Goal: Task Accomplishment & Management: Use online tool/utility

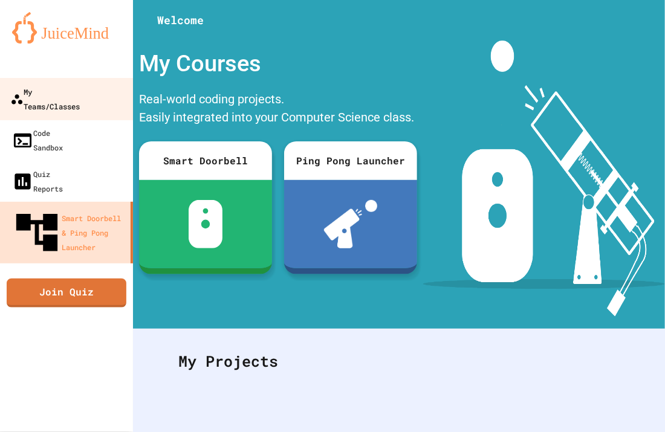
click at [80, 91] on div "My Teams/Classes" at bounding box center [44, 99] width 69 height 30
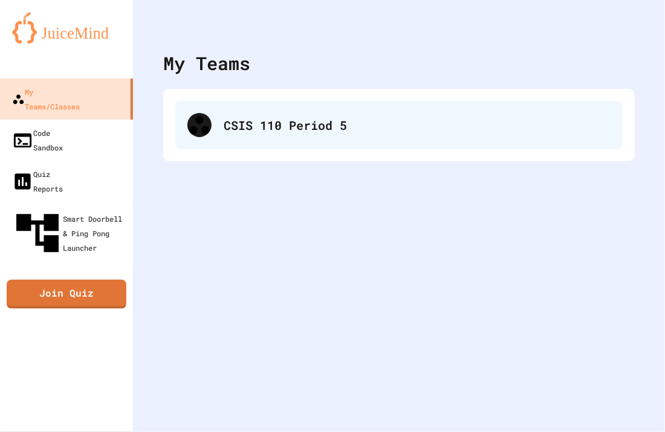
click at [210, 109] on div "CSIS 110 Period 5" at bounding box center [398, 125] width 447 height 48
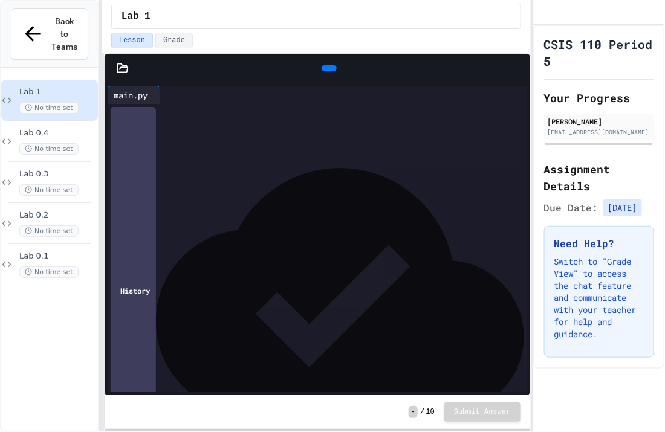
click at [127, 75] on div at bounding box center [317, 68] width 425 height 29
click at [120, 71] on icon at bounding box center [123, 68] width 12 height 12
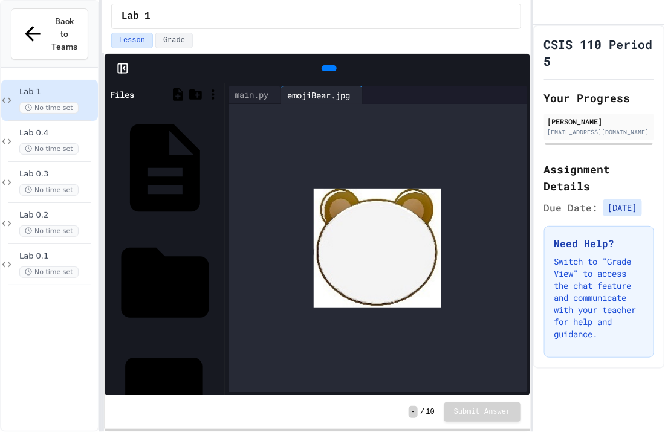
click at [218, 390] on div "emoji.jpg" at bounding box center [218, 396] width 0 height 12
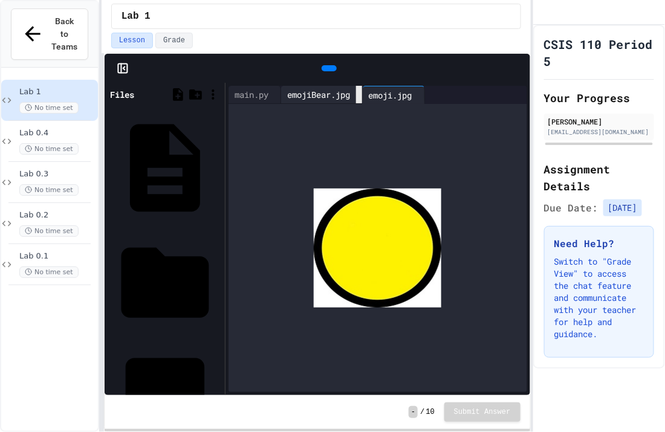
click at [362, 102] on div at bounding box center [359, 95] width 6 height 18
click at [252, 100] on div "main.py" at bounding box center [251, 94] width 46 height 13
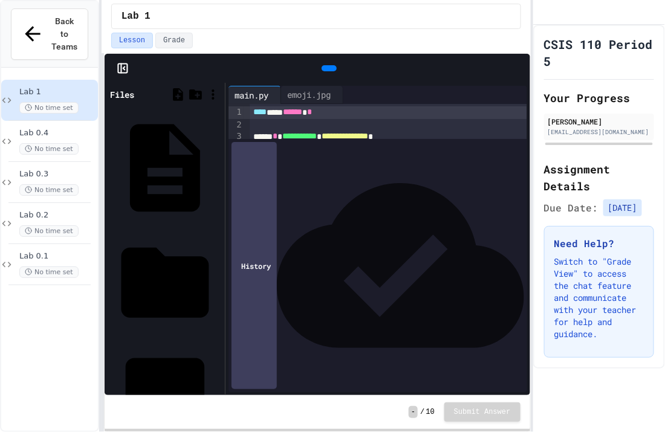
click at [379, 263] on div "**********" at bounding box center [388, 262] width 277 height 13
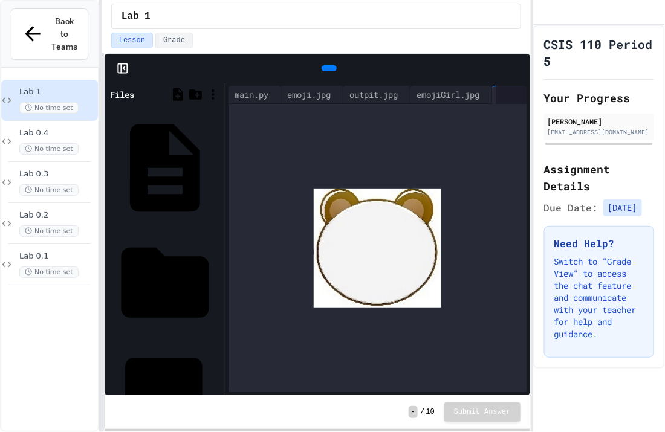
click at [218, 390] on div "emoji.jpg" at bounding box center [218, 396] width 0 height 12
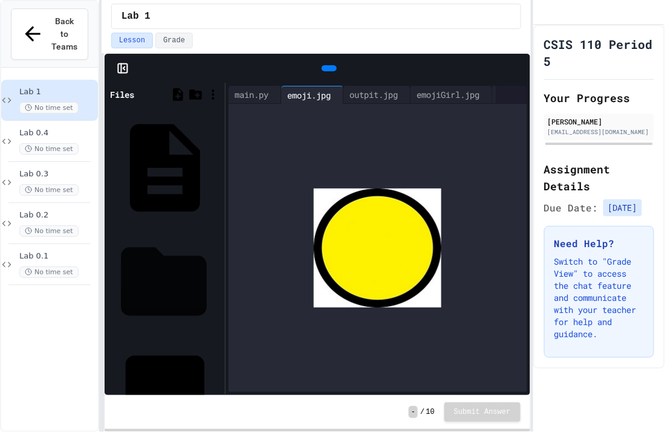
click at [218, 276] on div "__pycache__" at bounding box center [218, 282] width 0 height 12
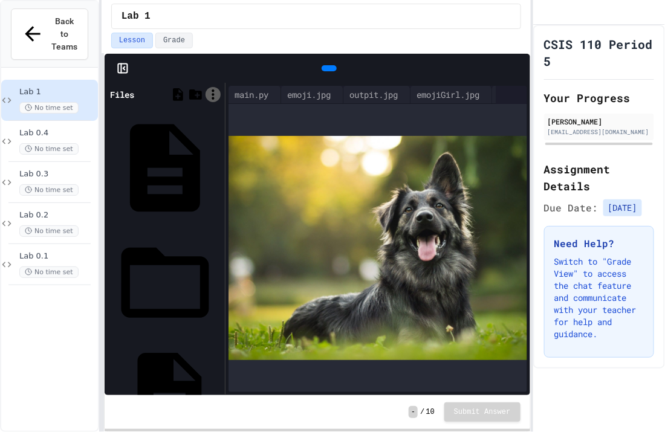
click at [207, 95] on icon at bounding box center [212, 94] width 15 height 15
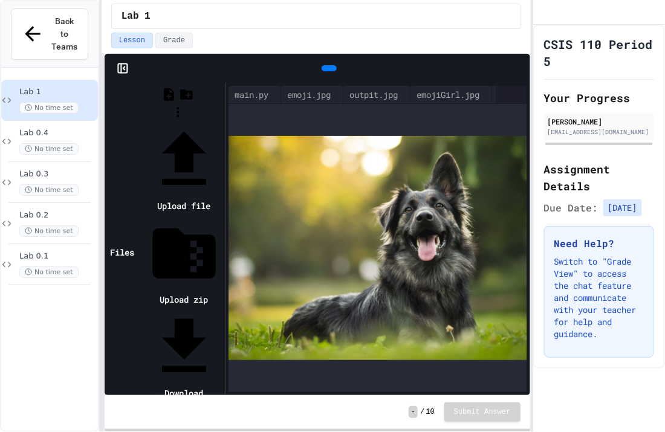
click at [222, 122] on icon at bounding box center [184, 160] width 76 height 76
click at [222, 123] on li "Upload file" at bounding box center [184, 168] width 76 height 92
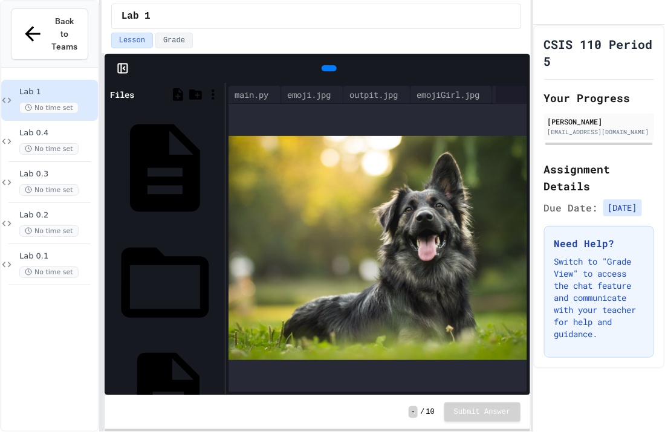
click at [218, 386] on div "JES.cpython-310.pyc" at bounding box center [218, 392] width 0 height 12
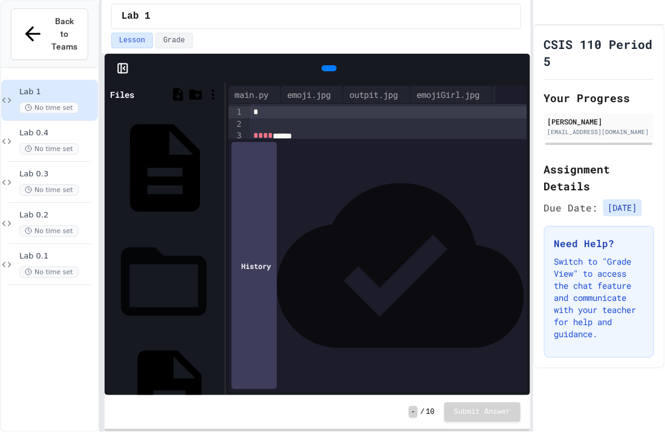
click at [218, 276] on div "__pycache__" at bounding box center [218, 282] width 0 height 12
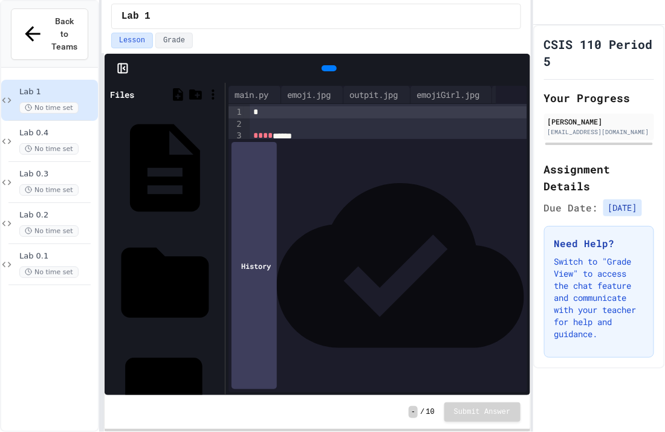
click at [218, 390] on div "adult-dog-stage.png" at bounding box center [218, 396] width 0 height 12
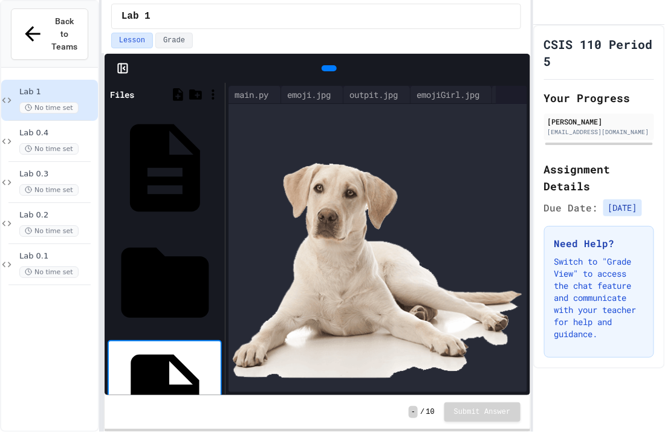
click at [219, 392] on input "*******" at bounding box center [219, 398] width 0 height 12
type input "********"
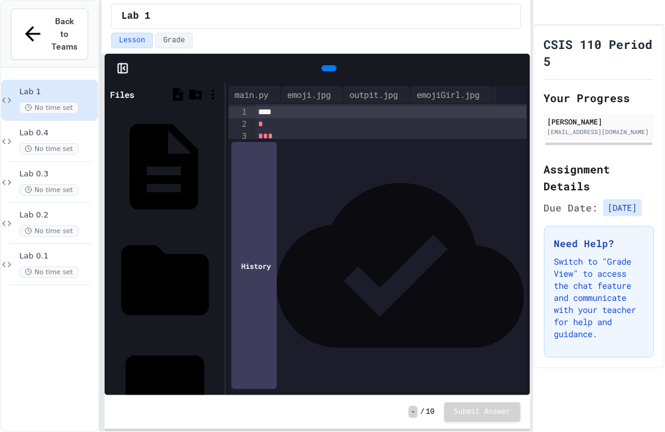
click at [218, 161] on div "JES.py" at bounding box center [218, 167] width 0 height 12
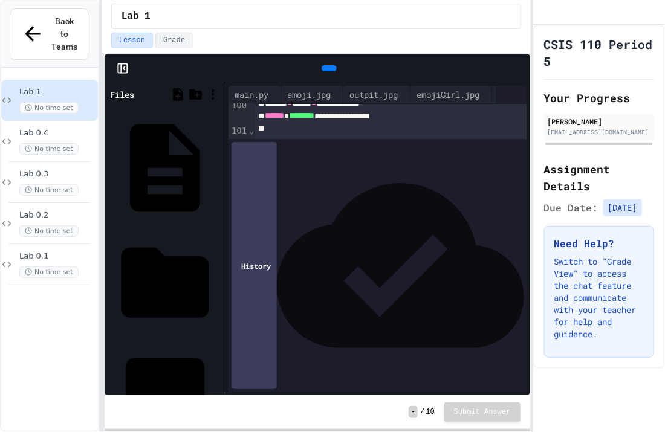
scroll to position [1436, 0]
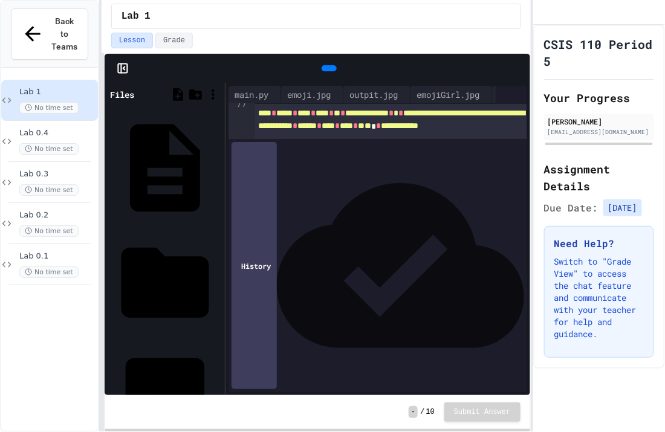
scroll to position [4113, 0]
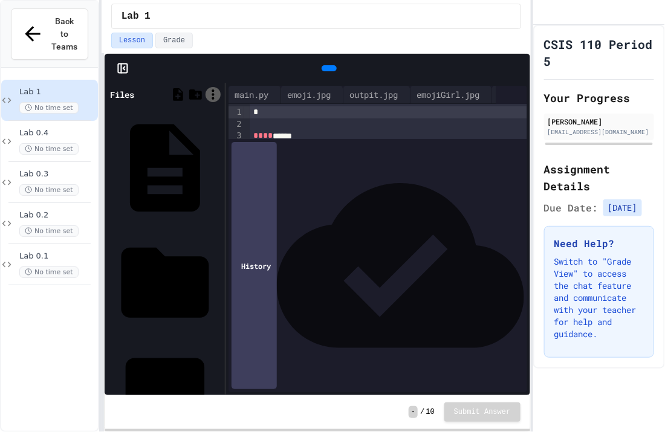
click at [216, 96] on icon at bounding box center [212, 94] width 15 height 15
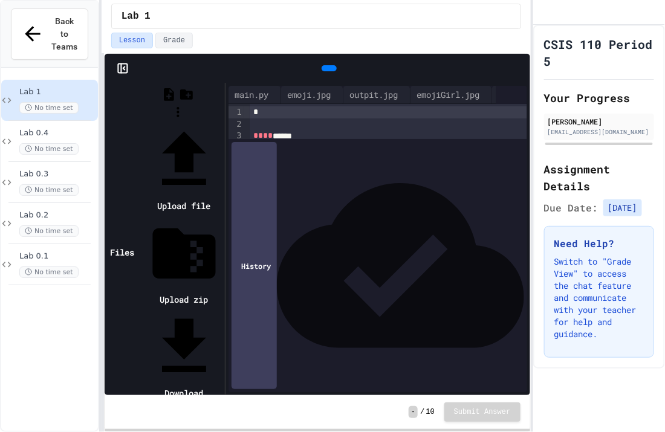
click at [222, 122] on li "Upload file" at bounding box center [184, 168] width 76 height 92
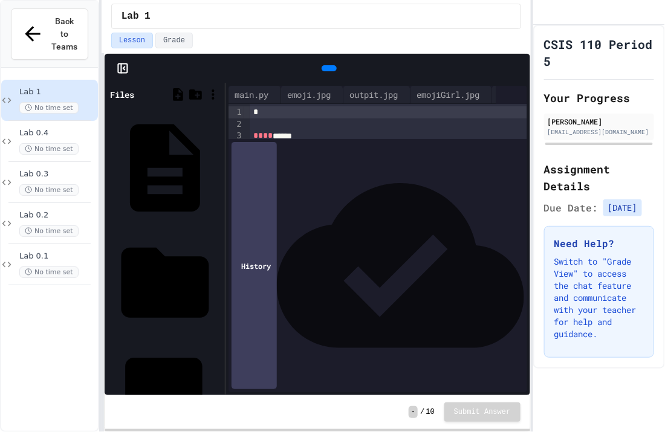
click at [196, 340] on div "adult-dog-stage.png" at bounding box center [165, 396] width 114 height 112
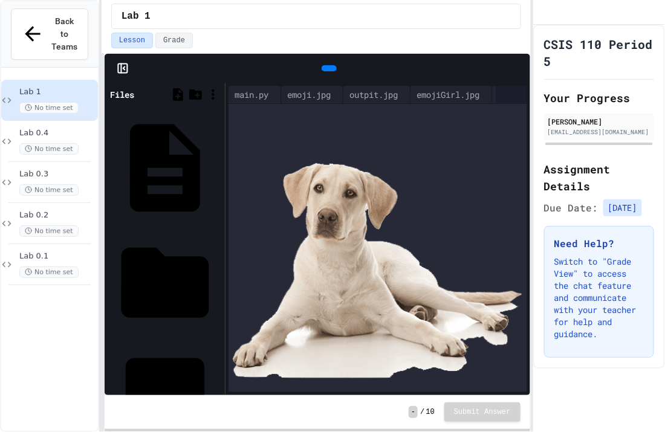
click at [327, 68] on icon at bounding box center [327, 68] width 0 height 0
